Goal: Navigation & Orientation: Find specific page/section

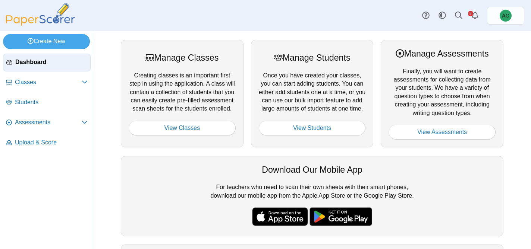
click at [460, 140] on div "Manage Assessments Finally, you will want to create assessments for collecting …" at bounding box center [442, 94] width 123 height 108
click at [450, 133] on link "View Assessments" at bounding box center [441, 132] width 107 height 15
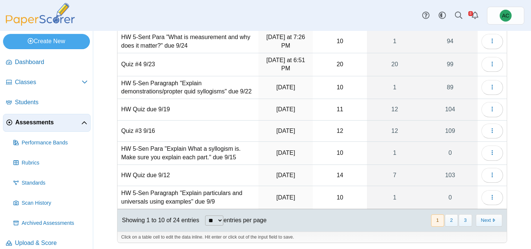
scroll to position [113, 0]
click at [451, 226] on button "2" at bounding box center [451, 220] width 13 height 12
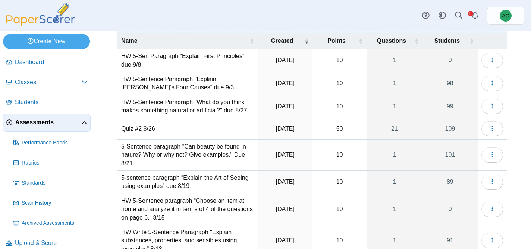
scroll to position [38, 0]
